Goal: Task Accomplishment & Management: Complete application form

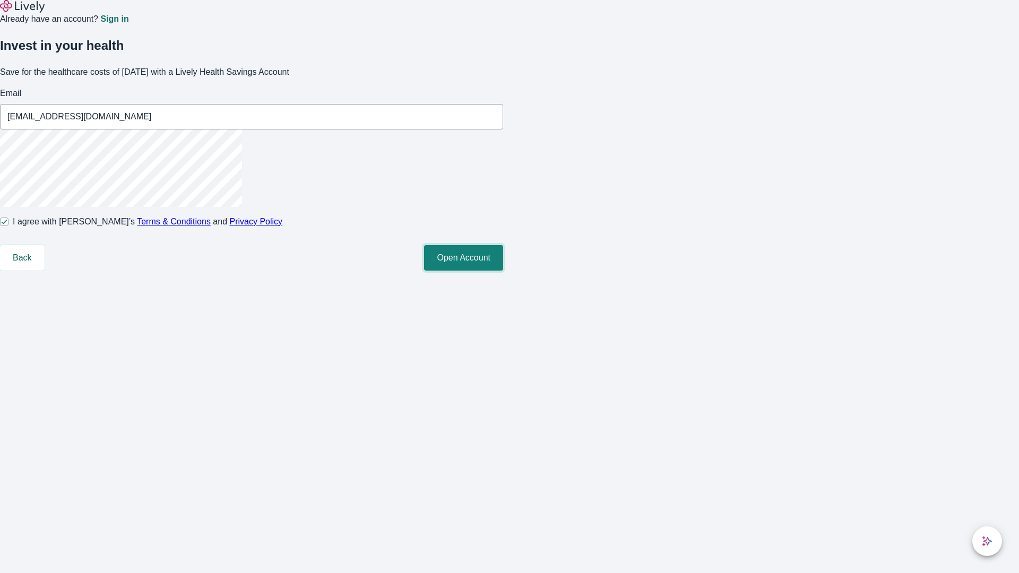
click at [503, 271] on button "Open Account" at bounding box center [463, 257] width 79 height 25
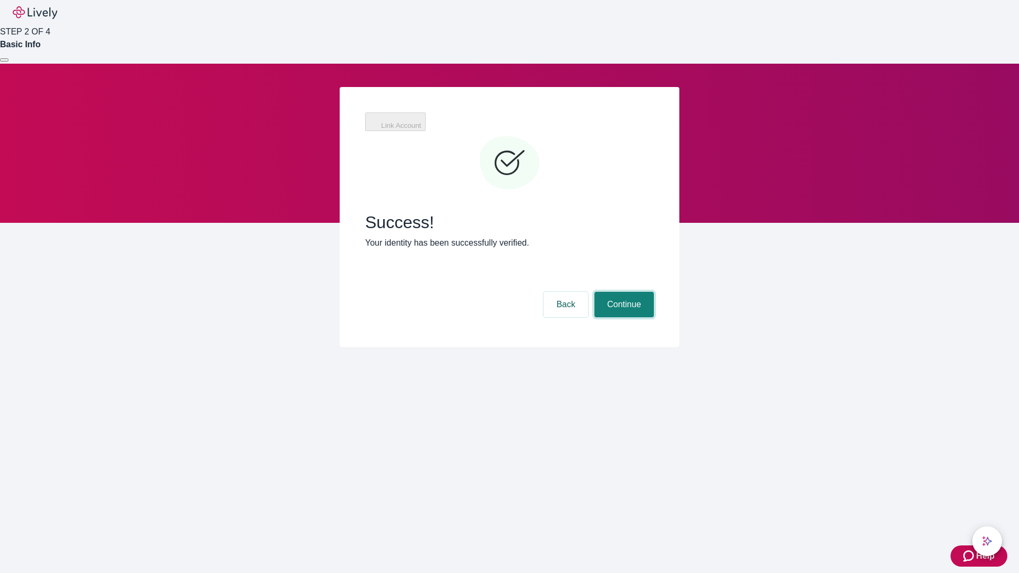
click at [623, 292] on button "Continue" at bounding box center [624, 304] width 59 height 25
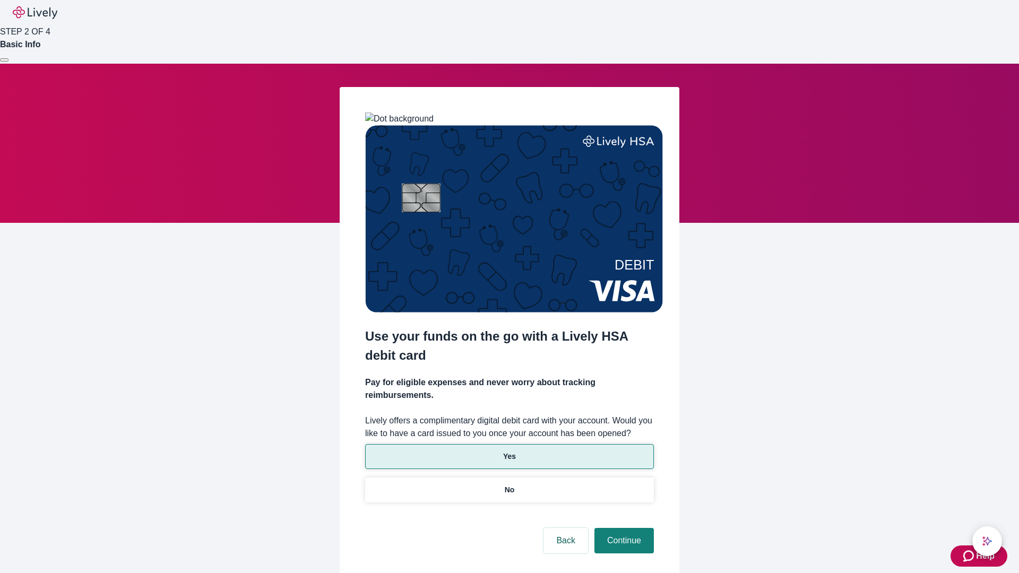
click at [509, 451] on p "Yes" at bounding box center [509, 456] width 13 height 11
click at [623, 528] on button "Continue" at bounding box center [624, 540] width 59 height 25
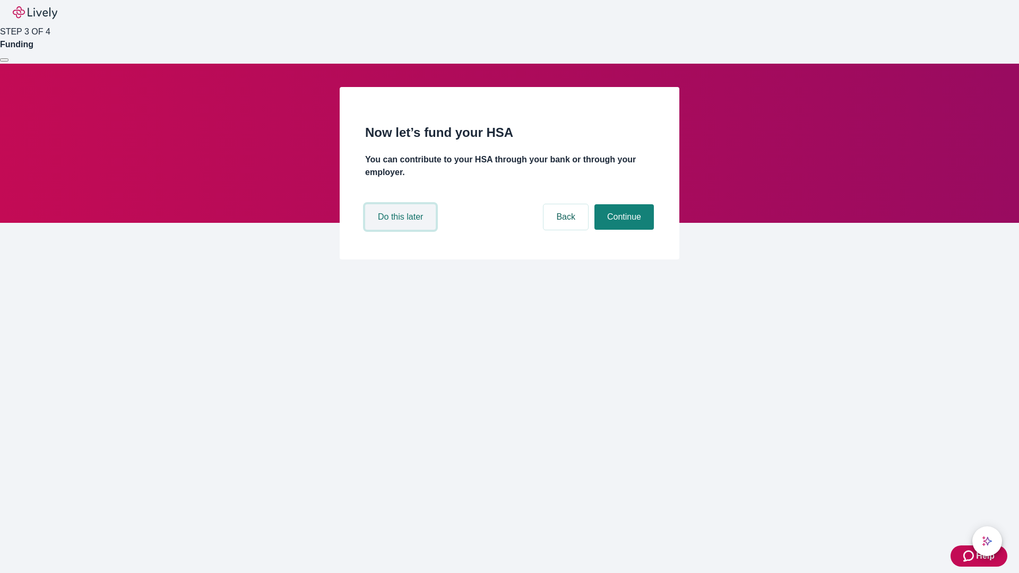
click at [402, 230] on button "Do this later" at bounding box center [400, 216] width 71 height 25
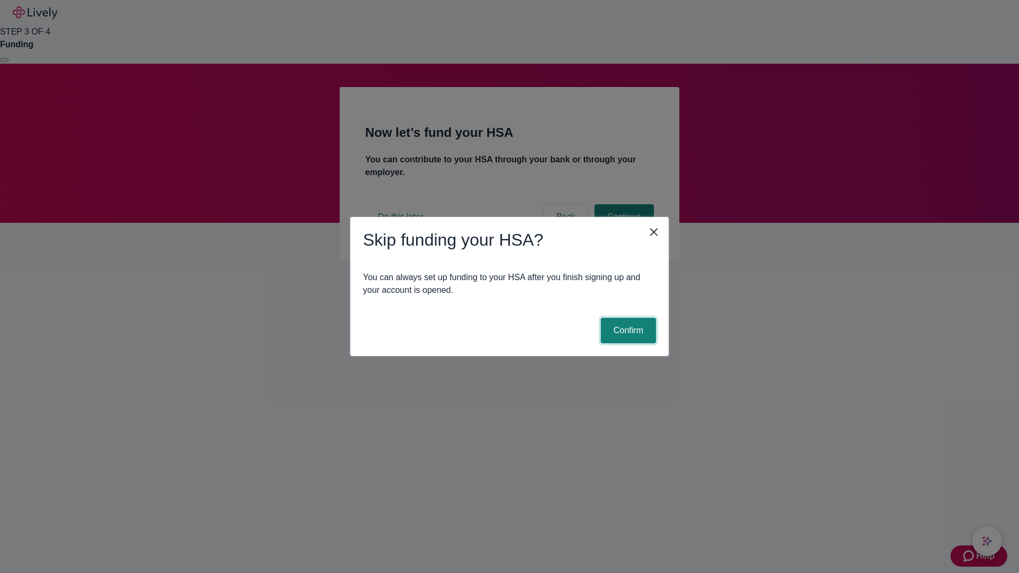
click at [627, 331] on button "Confirm" at bounding box center [628, 330] width 55 height 25
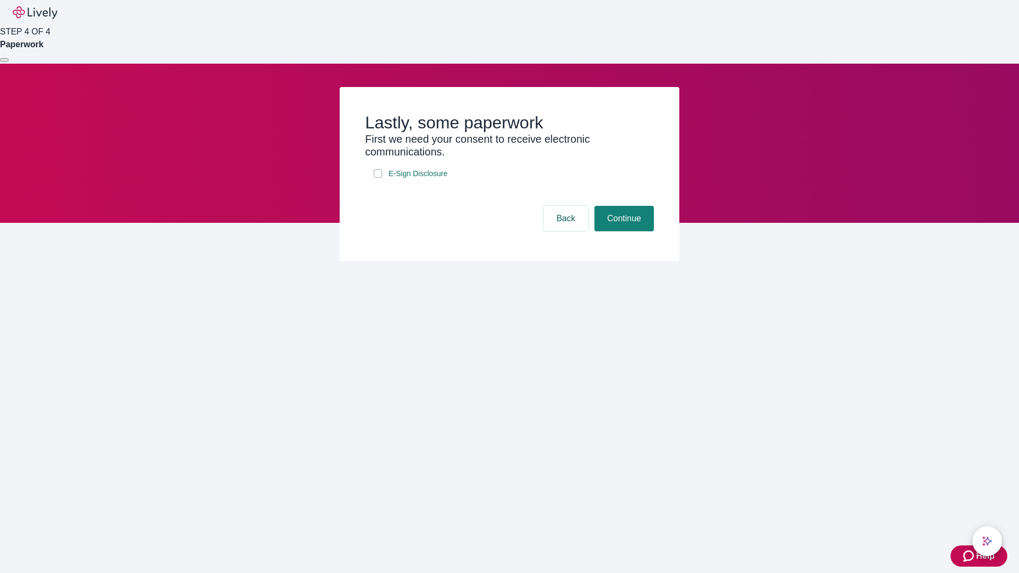
click at [378, 178] on input "E-Sign Disclosure" at bounding box center [378, 173] width 8 height 8
checkbox input "true"
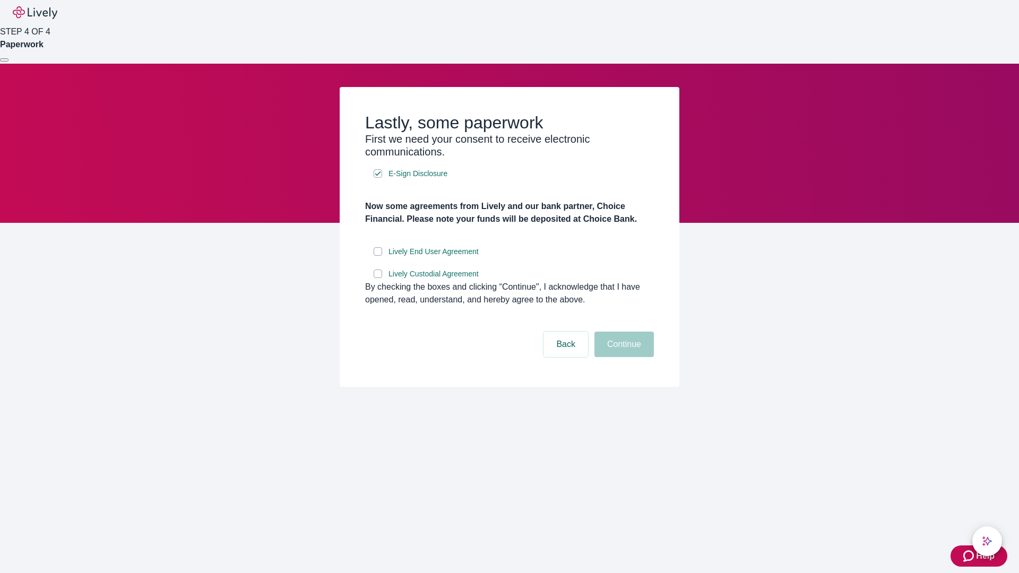
click at [378, 256] on input "Lively End User Agreement" at bounding box center [378, 251] width 8 height 8
checkbox input "true"
click at [378, 278] on input "Lively Custodial Agreement" at bounding box center [378, 274] width 8 height 8
checkbox input "true"
click at [623, 357] on button "Continue" at bounding box center [624, 344] width 59 height 25
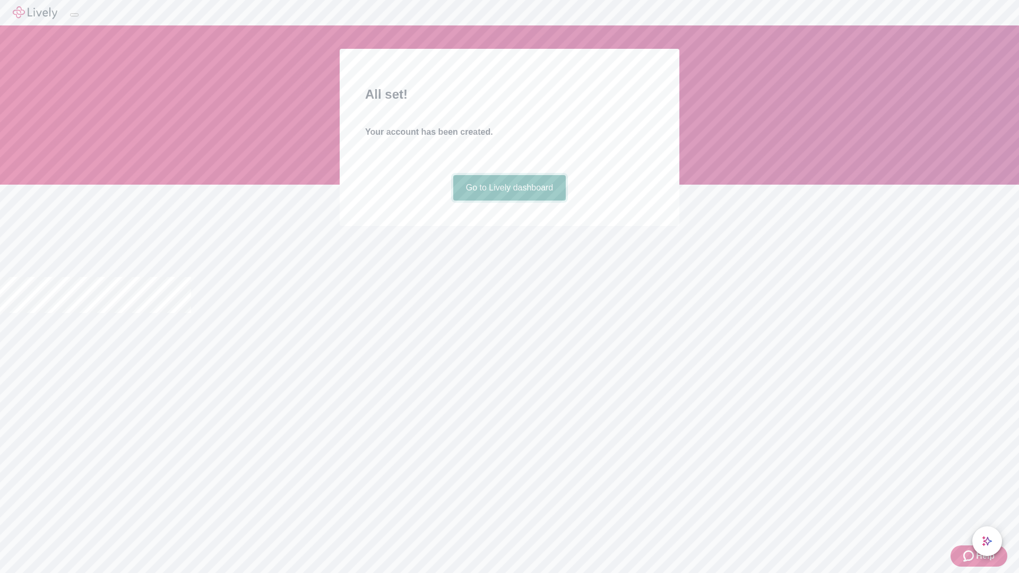
click at [509, 201] on link "Go to Lively dashboard" at bounding box center [509, 187] width 113 height 25
